Goal: Find specific page/section: Find specific page/section

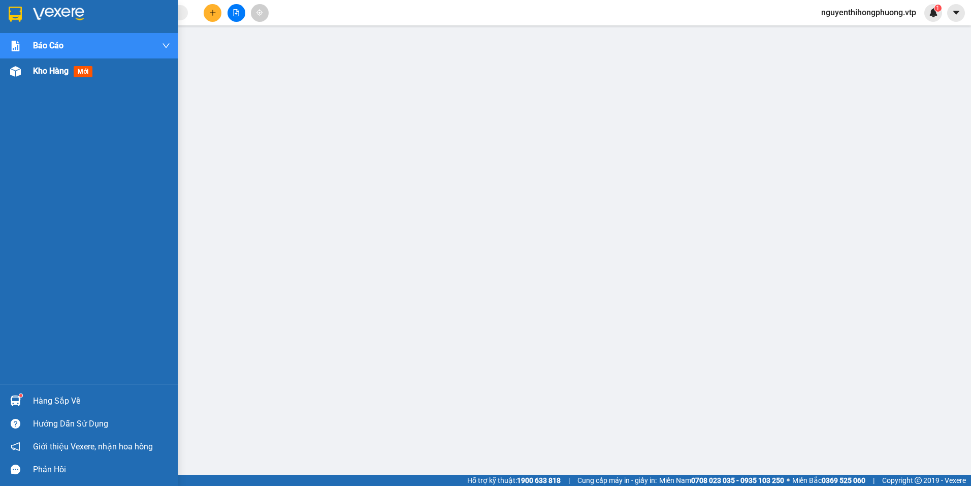
click at [63, 72] on span "Kho hàng" at bounding box center [51, 71] width 36 height 10
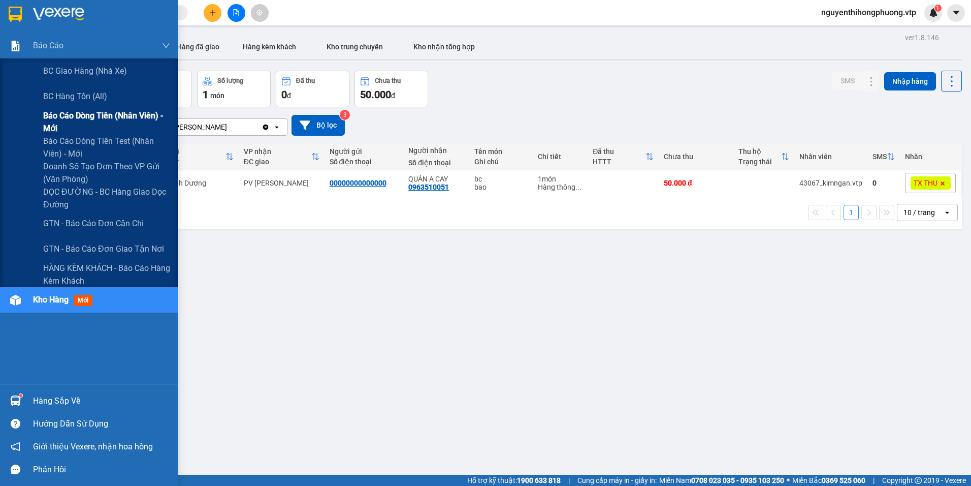
click at [72, 117] on span "Báo cáo dòng tiền (nhân viên) - mới" at bounding box center [106, 121] width 127 height 25
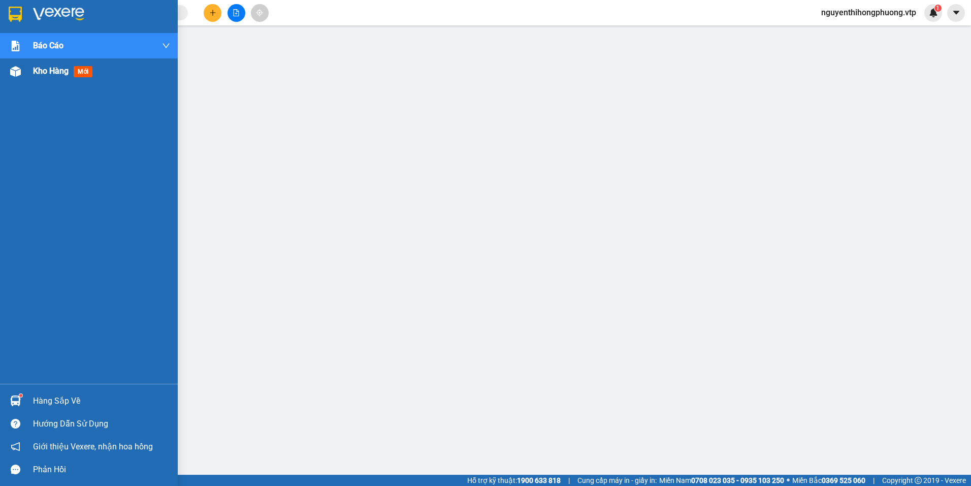
click at [53, 73] on span "Kho hàng" at bounding box center [51, 71] width 36 height 10
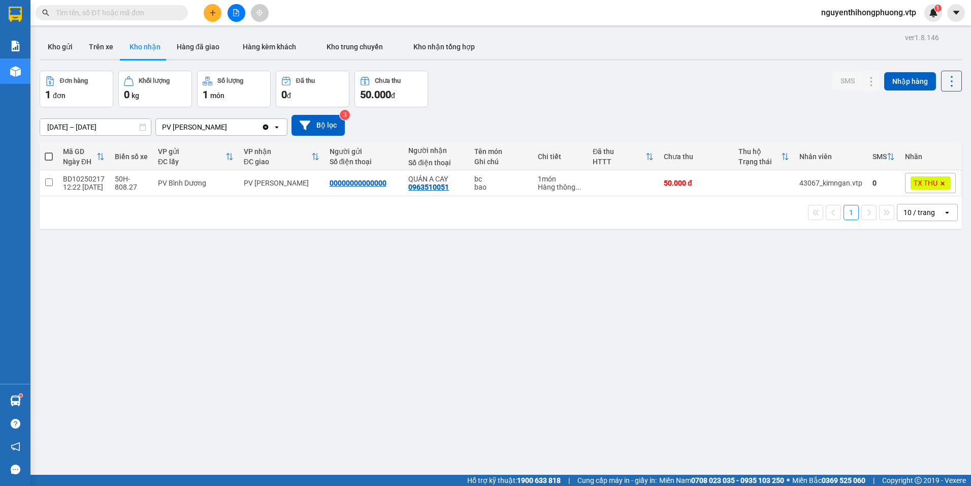
click at [110, 12] on input "text" at bounding box center [116, 12] width 120 height 11
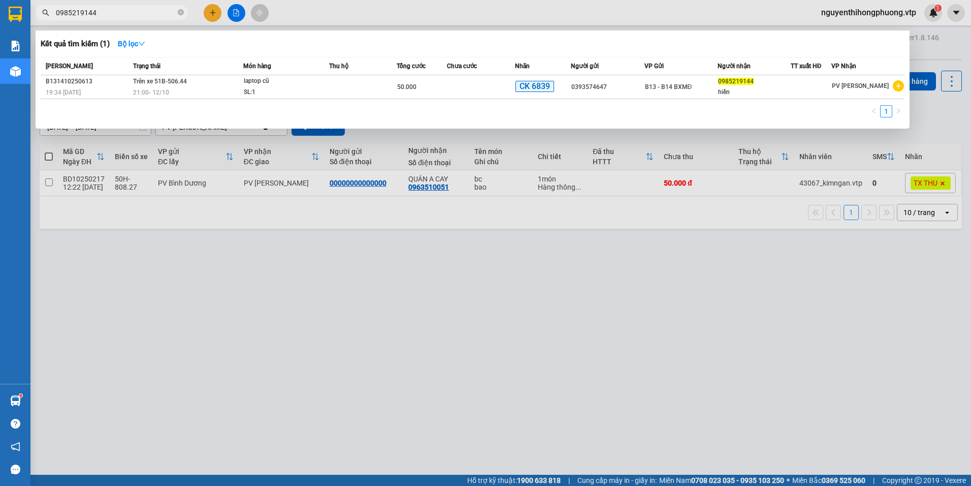
type input "0985219144"
